Goal: Transaction & Acquisition: Register for event/course

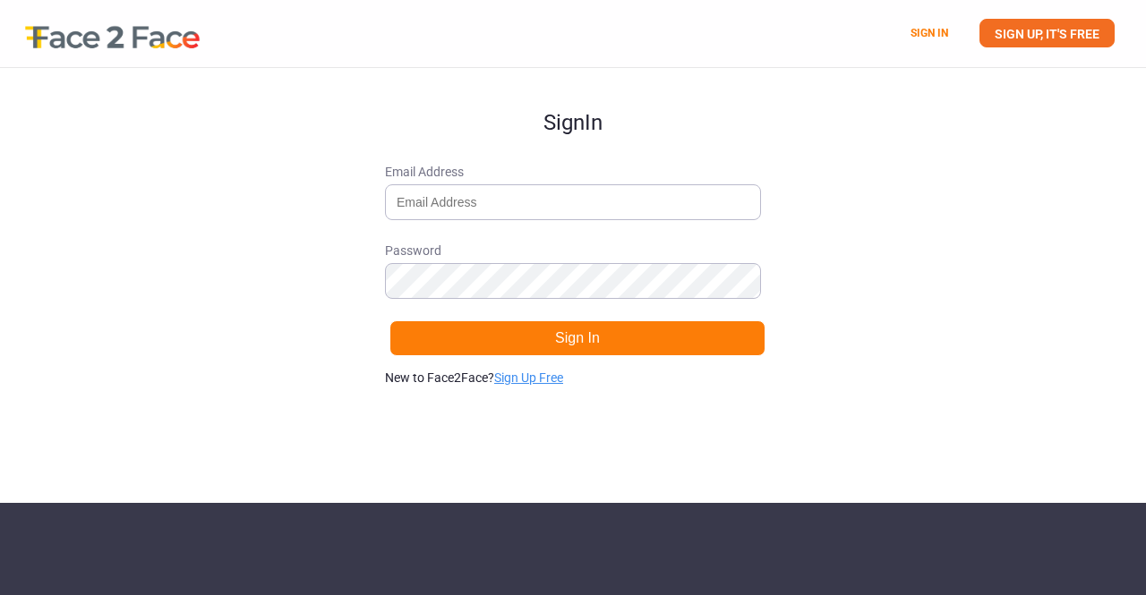
click at [552, 372] on link "Sign Up Free" at bounding box center [528, 378] width 69 height 14
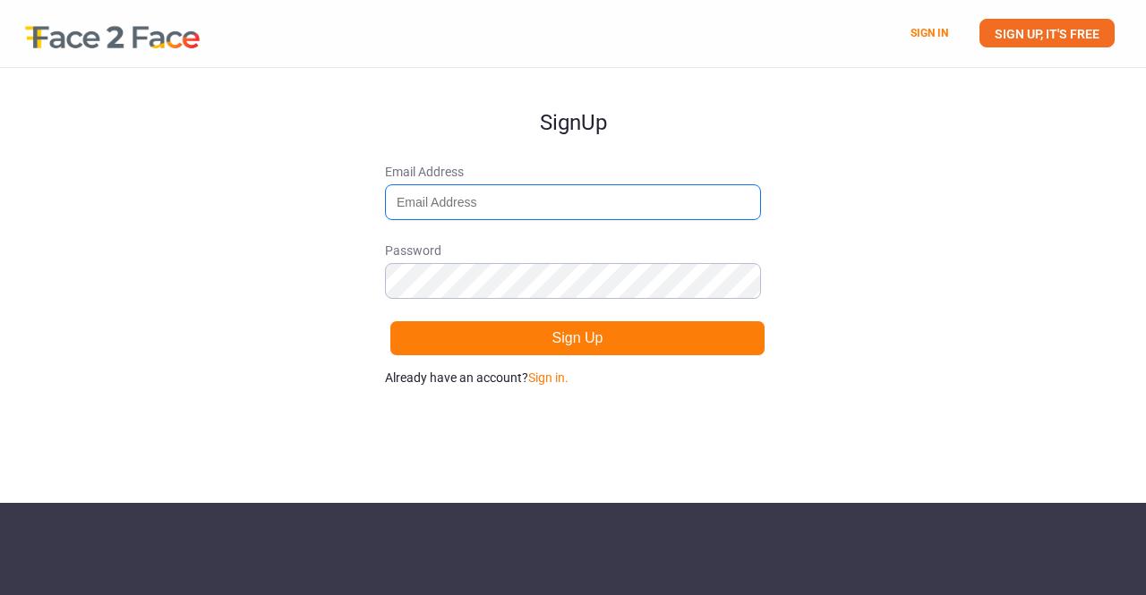
click at [597, 193] on input "Email Address" at bounding box center [573, 202] width 376 height 36
type input "[EMAIL_ADDRESS][DOMAIN_NAME]"
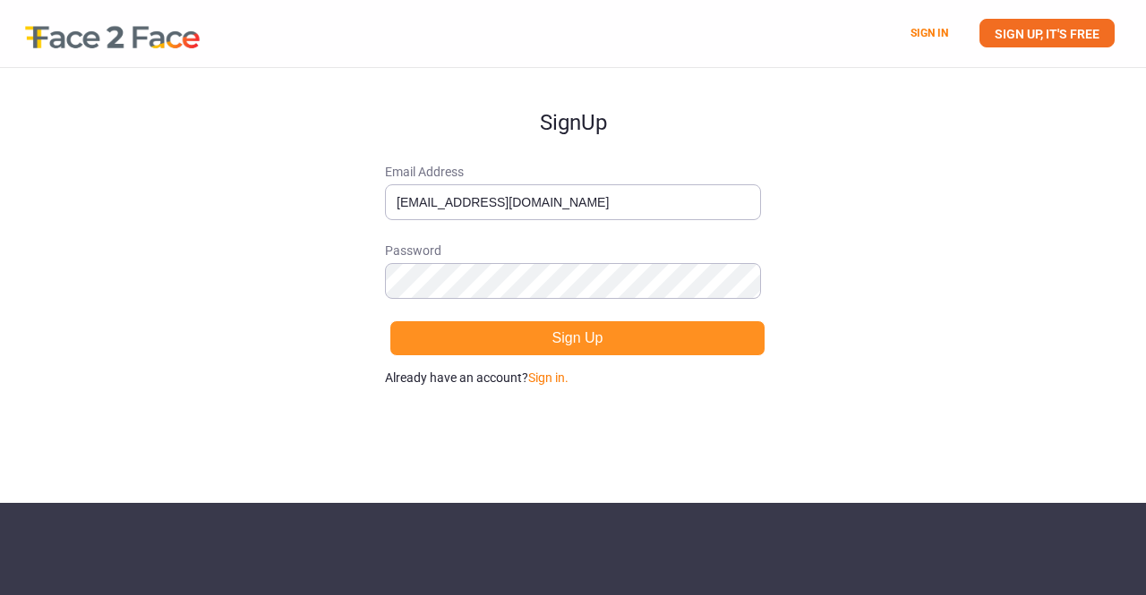
click at [591, 338] on button "Sign Up" at bounding box center [577, 339] width 376 height 36
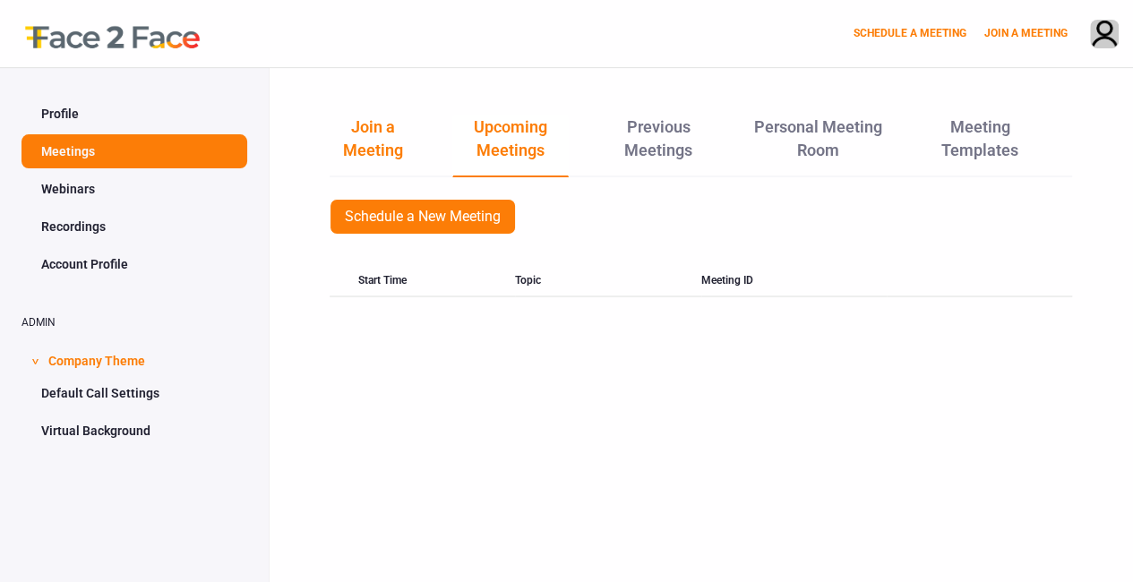
click at [389, 139] on link "Join a Meeting" at bounding box center [372, 145] width 87 height 61
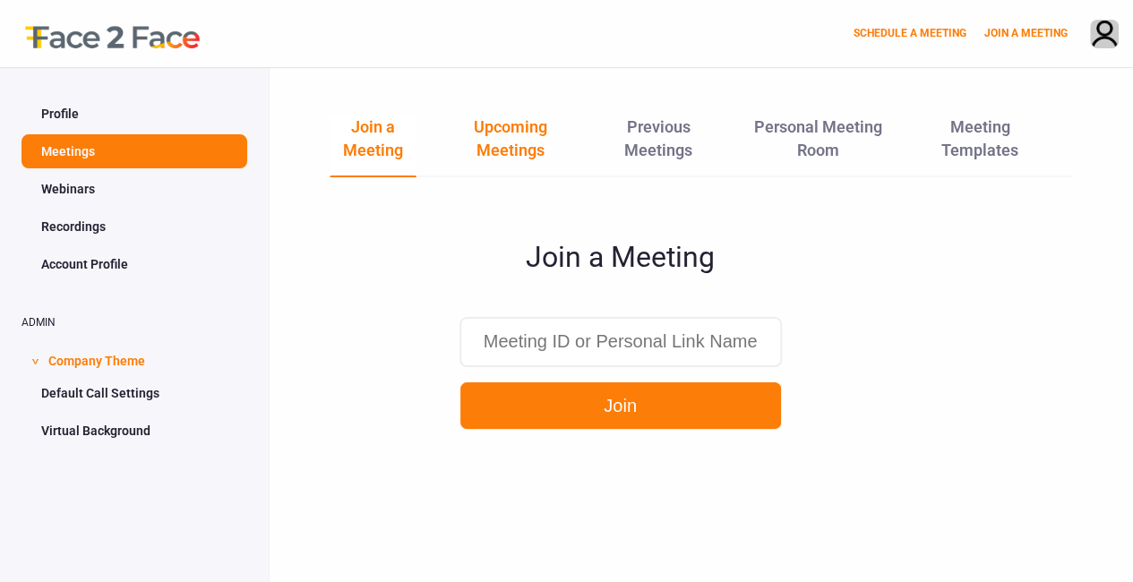
click at [492, 146] on link "Upcoming Meetings" at bounding box center [510, 145] width 116 height 61
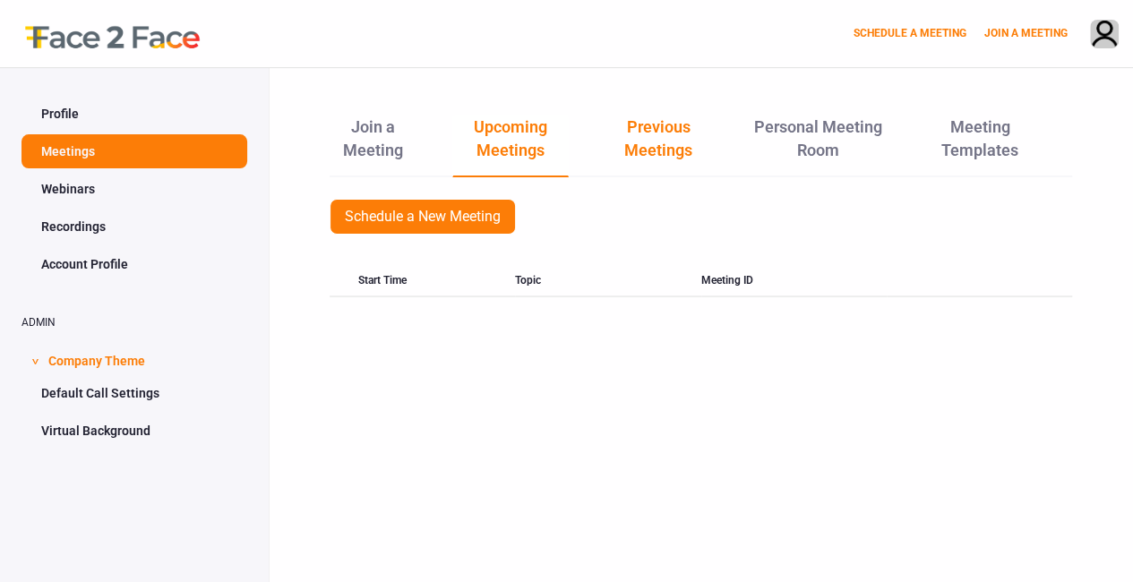
click at [655, 150] on link "Previous Meetings" at bounding box center [658, 145] width 108 height 61
